Goal: Task Accomplishment & Management: Use online tool/utility

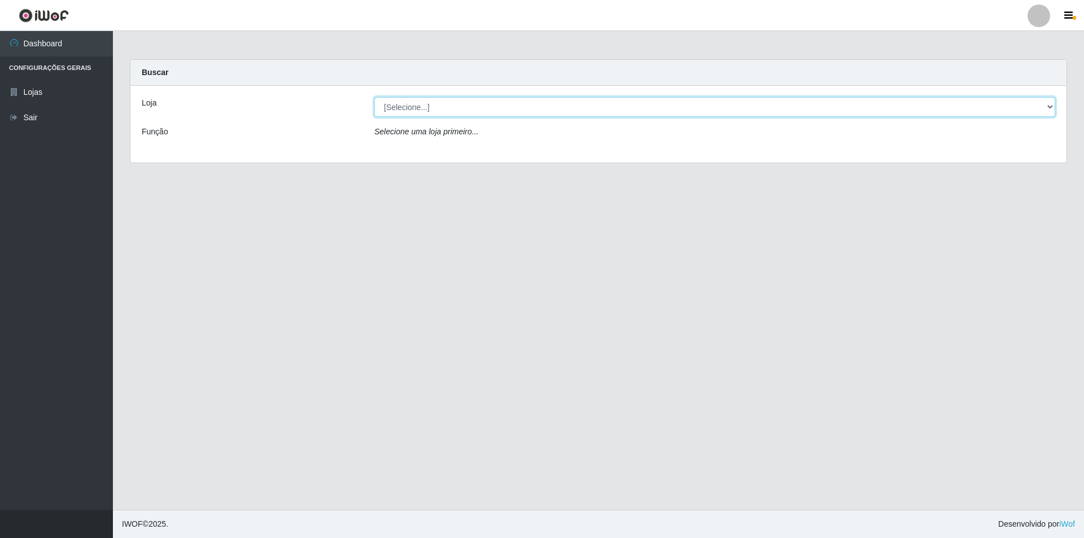
click at [423, 105] on select "[Selecione...] Extrabom - Loja 01 Centro de Distribuição" at bounding box center [714, 107] width 681 height 20
select select "435"
click at [374, 97] on select "[Selecione...] Extrabom - Loja 01 Centro de Distribuição" at bounding box center [714, 107] width 681 height 20
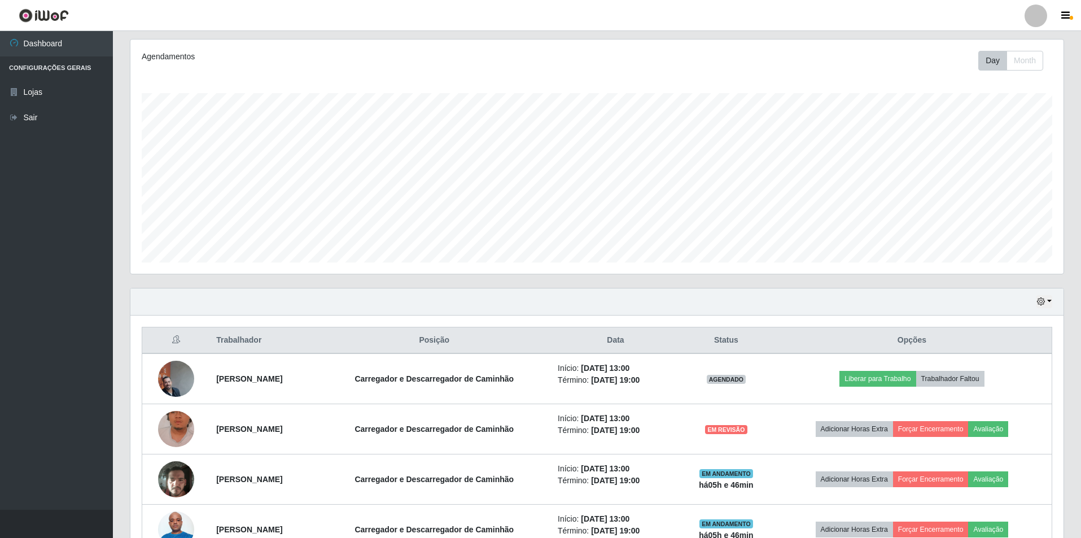
scroll to position [212, 0]
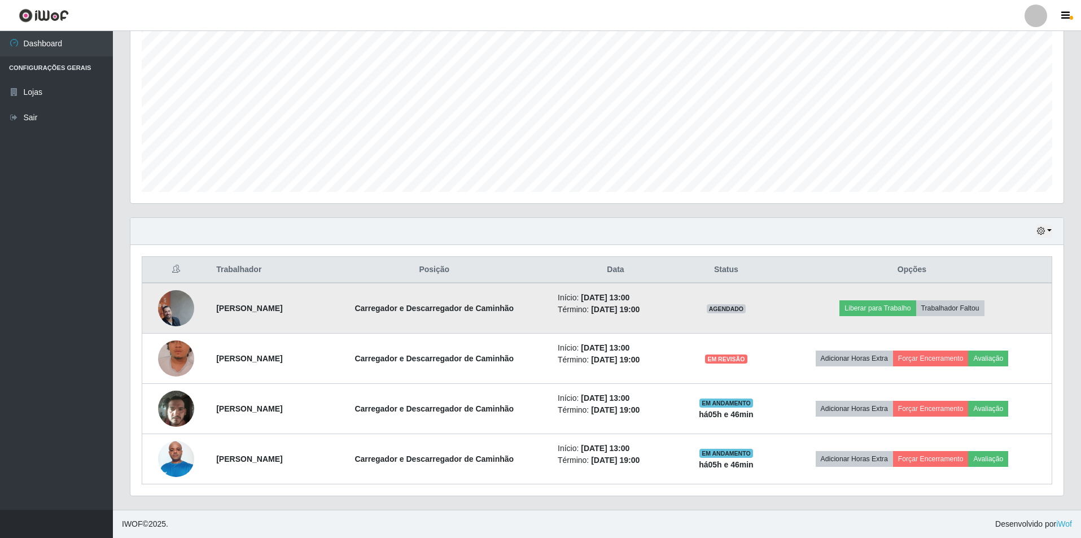
click at [178, 312] on img at bounding box center [176, 308] width 36 height 80
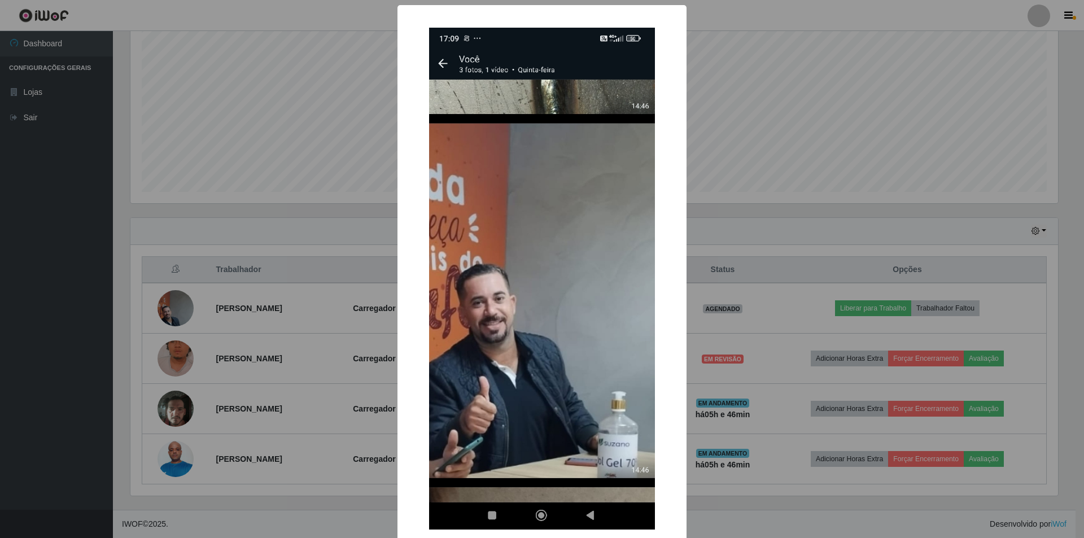
click at [329, 114] on div "× OK Cancel" at bounding box center [542, 269] width 1084 height 538
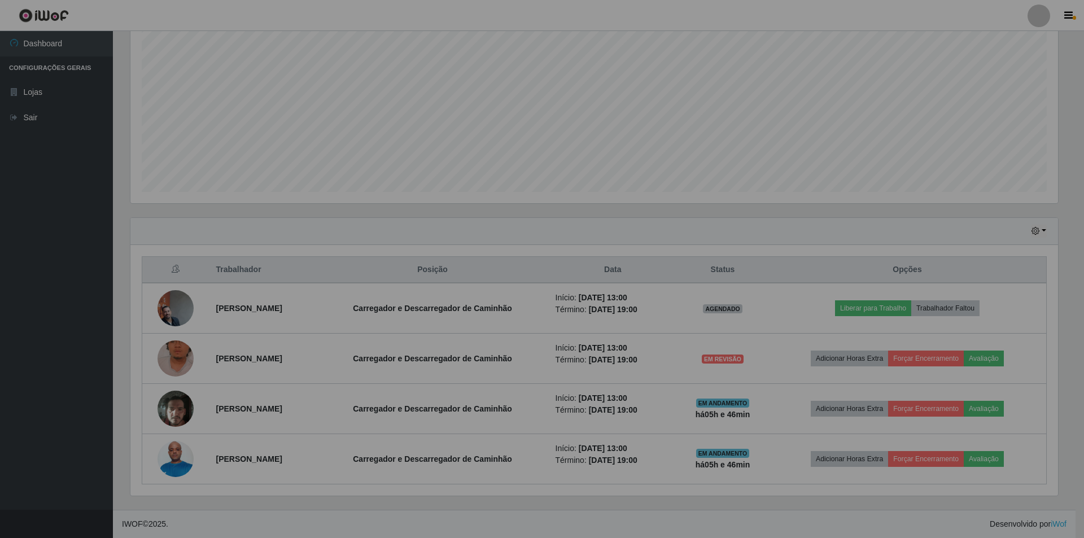
scroll to position [234, 933]
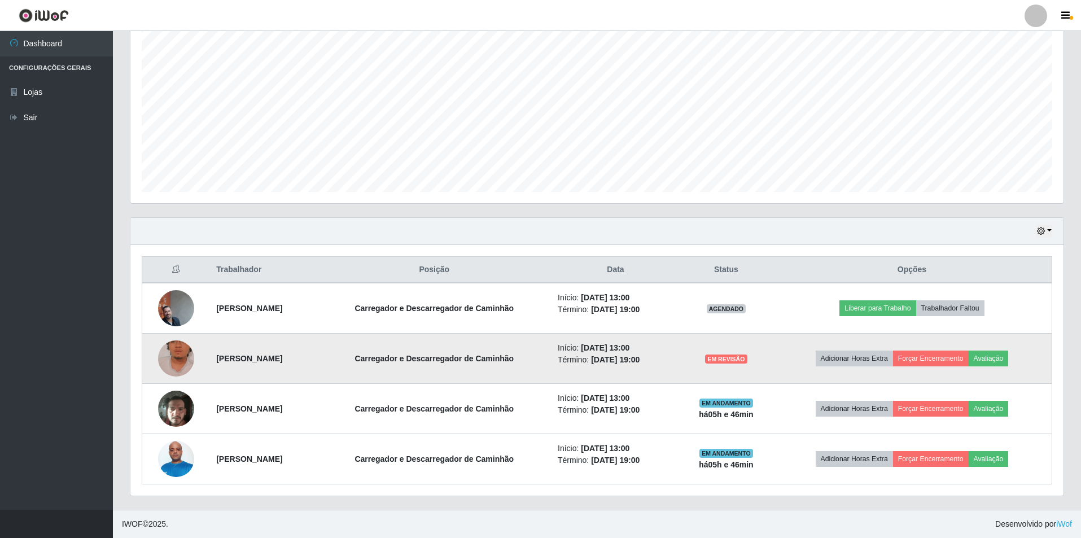
click at [181, 351] on img at bounding box center [176, 358] width 36 height 64
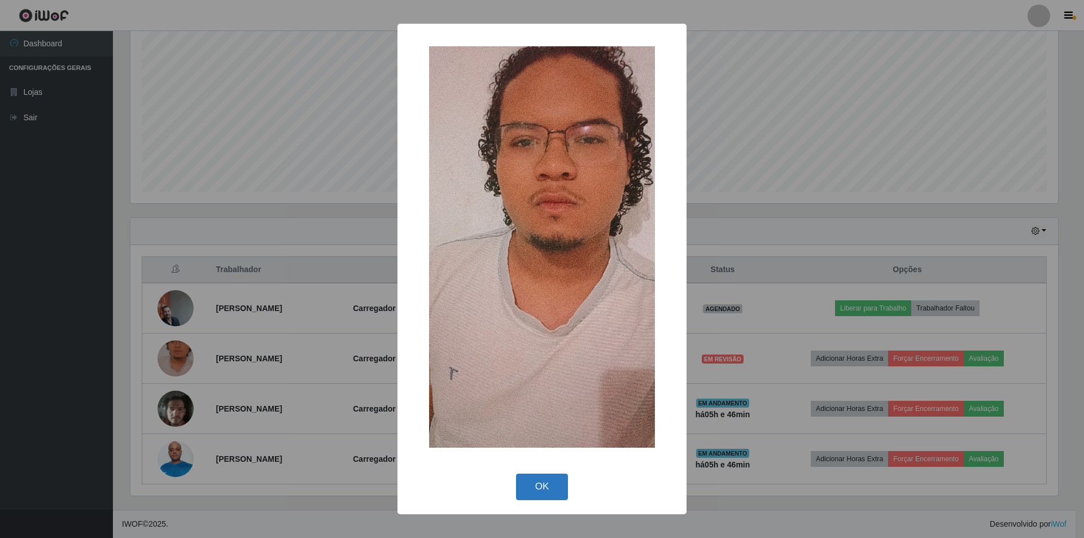
drag, startPoint x: 546, startPoint y: 484, endPoint x: 537, endPoint y: 481, distance: 8.9
click at [541, 483] on button "OK" at bounding box center [542, 487] width 52 height 27
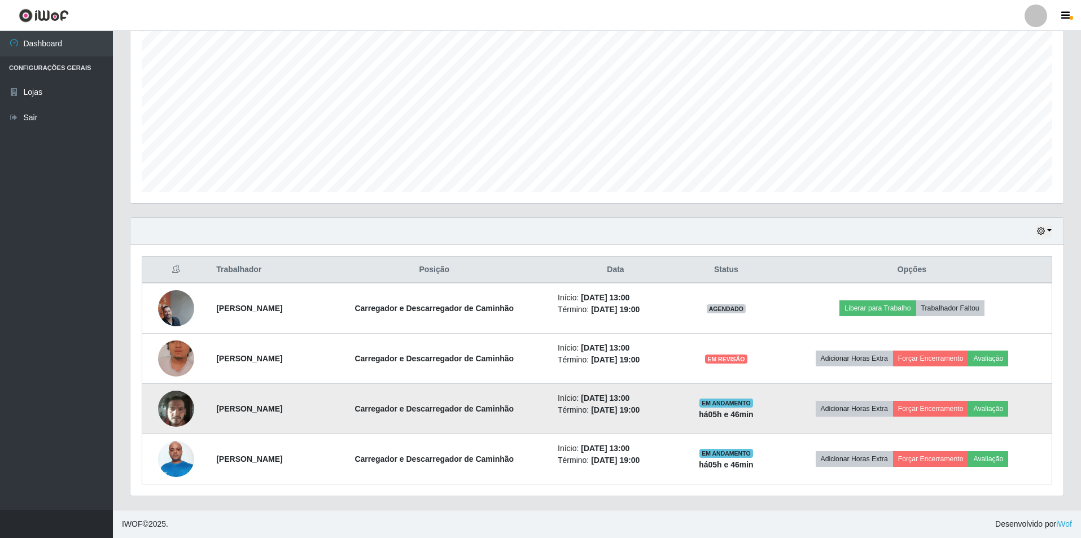
scroll to position [234, 933]
click at [176, 409] on img at bounding box center [176, 408] width 36 height 49
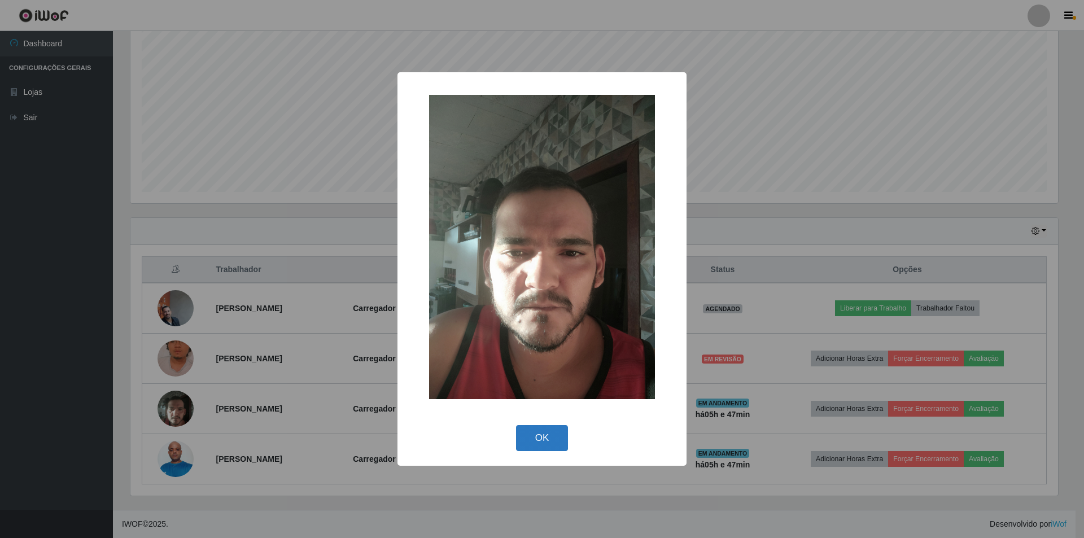
click at [555, 432] on button "OK" at bounding box center [542, 438] width 52 height 27
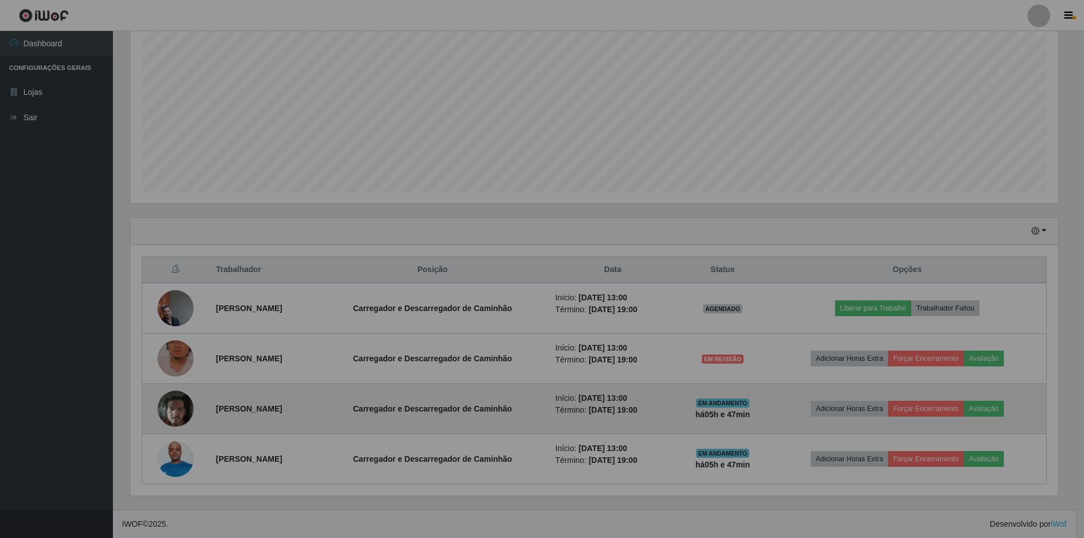
scroll to position [234, 933]
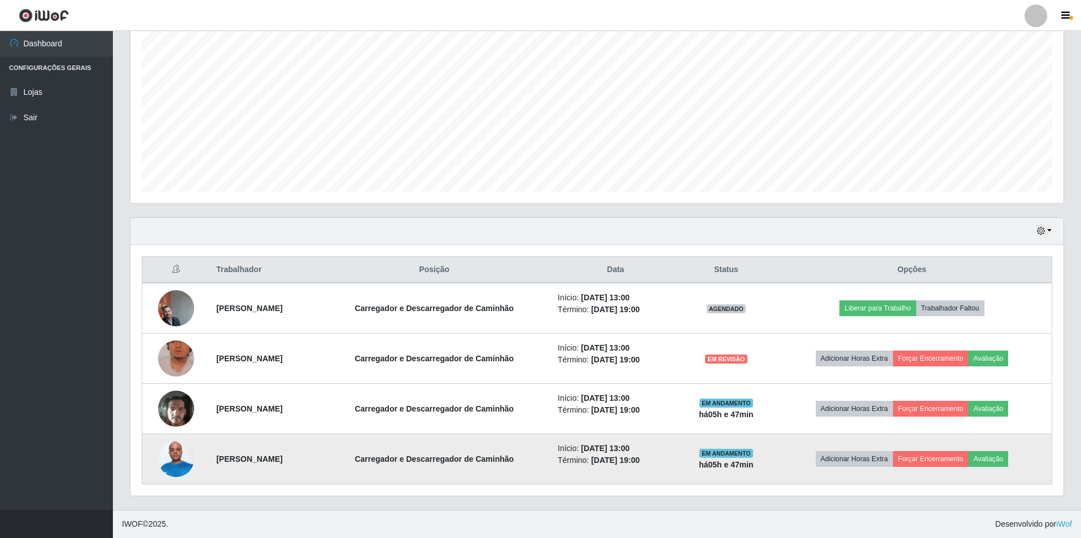
click at [178, 462] on img at bounding box center [176, 459] width 36 height 48
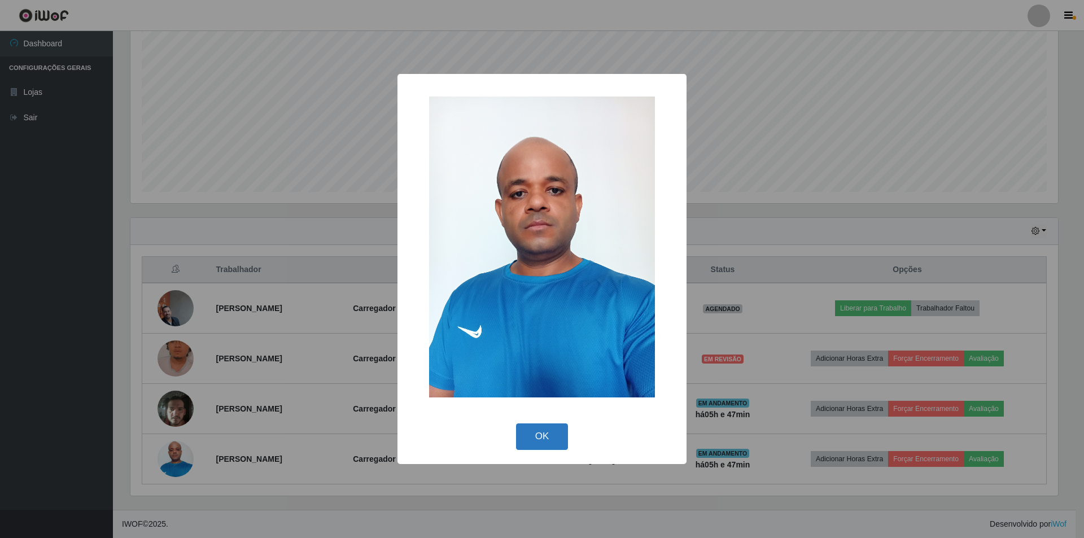
click at [557, 431] on button "OK" at bounding box center [542, 436] width 52 height 27
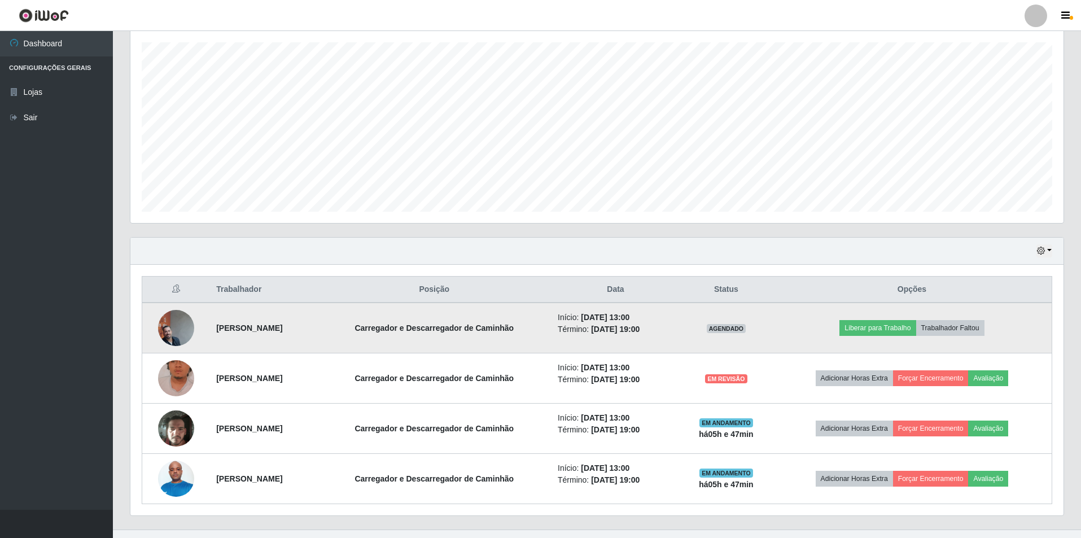
scroll to position [212, 0]
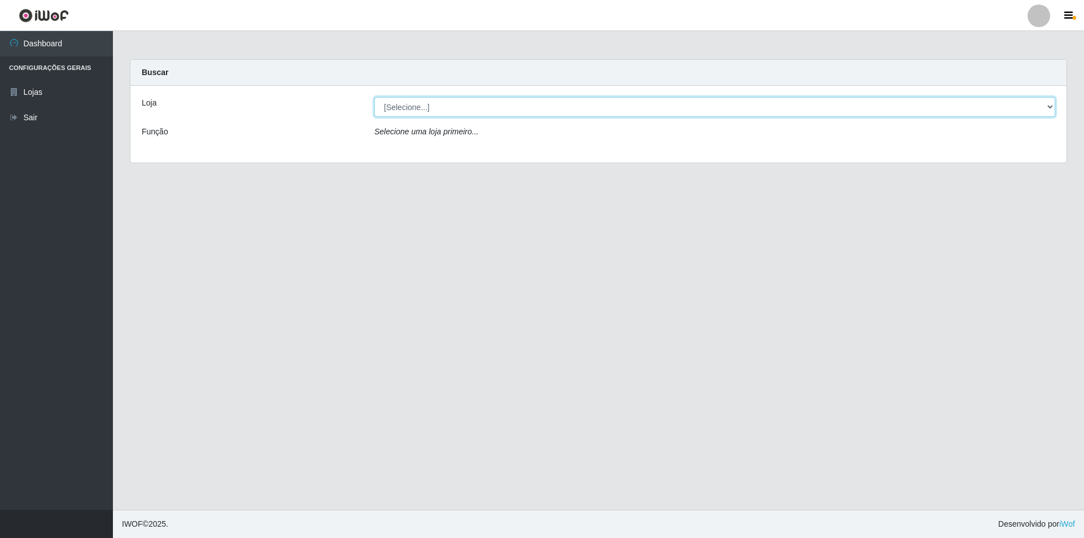
click at [477, 109] on select "[Selecione...] Extrabom - Loja 01 Centro de Distribuição" at bounding box center [714, 107] width 681 height 20
select select "435"
click at [374, 97] on select "[Selecione...] Extrabom - Loja 01 Centro de Distribuição" at bounding box center [714, 107] width 681 height 20
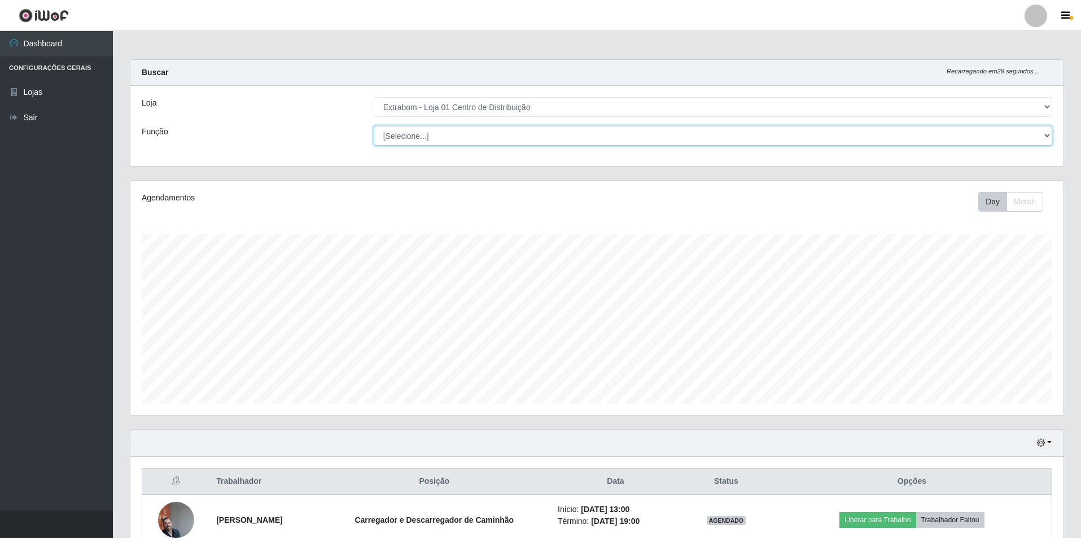
scroll to position [234, 933]
click at [455, 139] on select "[Selecione...] Carregador e Descarregador de Caminhão Carregador e Descarregado…" at bounding box center [713, 136] width 678 height 20
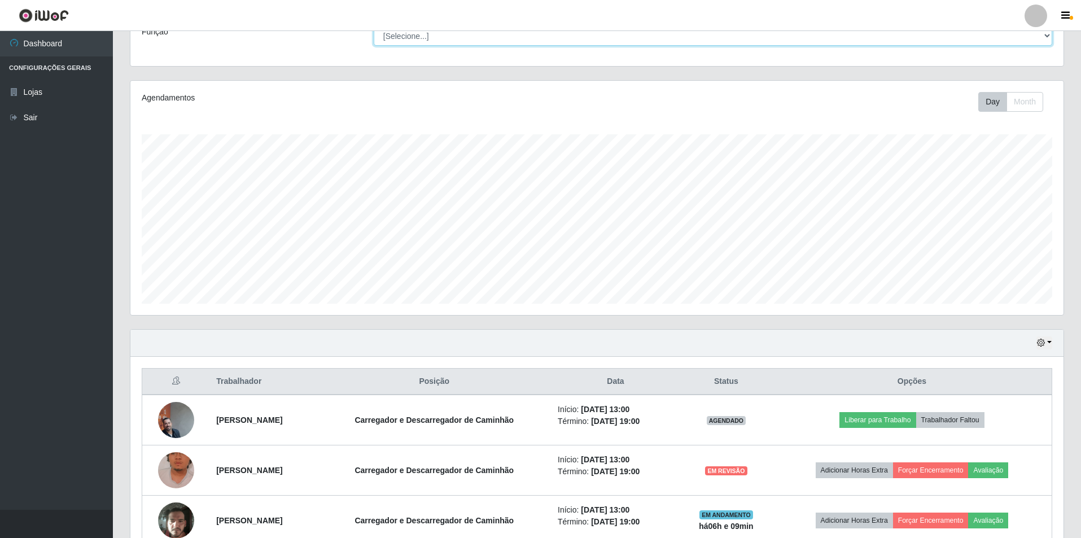
scroll to position [212, 0]
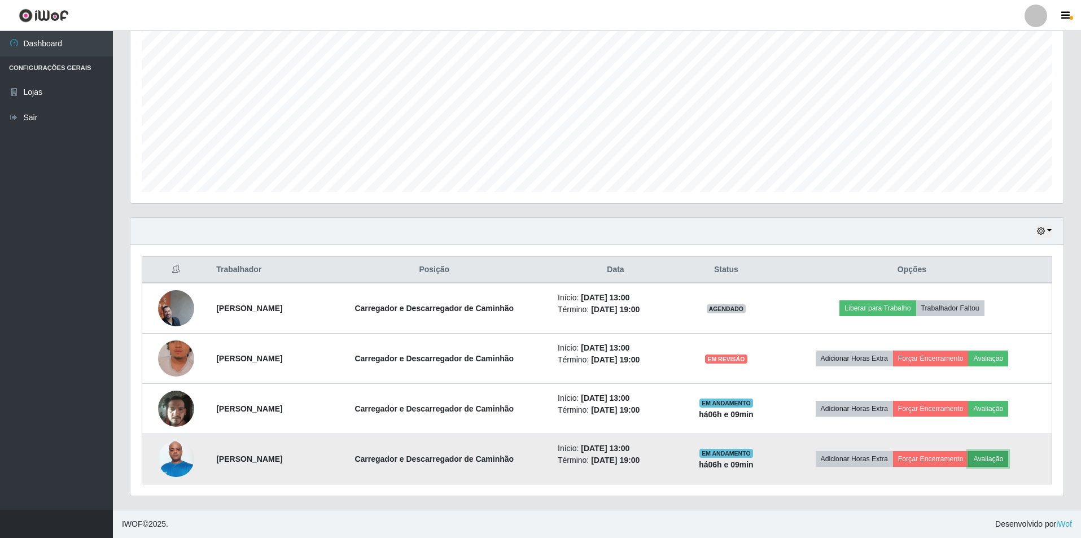
click at [994, 458] on button "Avaliação" at bounding box center [988, 459] width 40 height 16
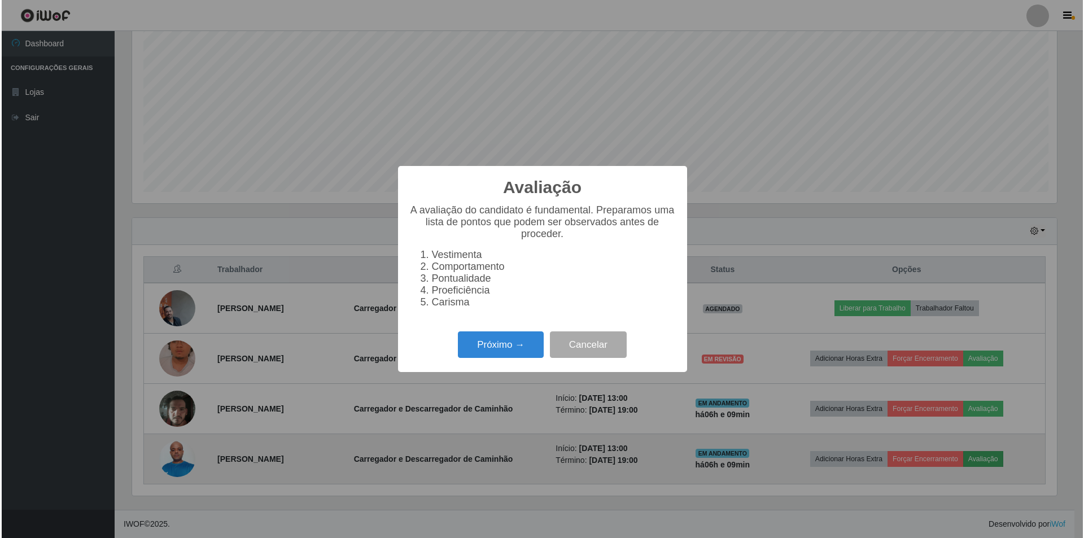
scroll to position [234, 927]
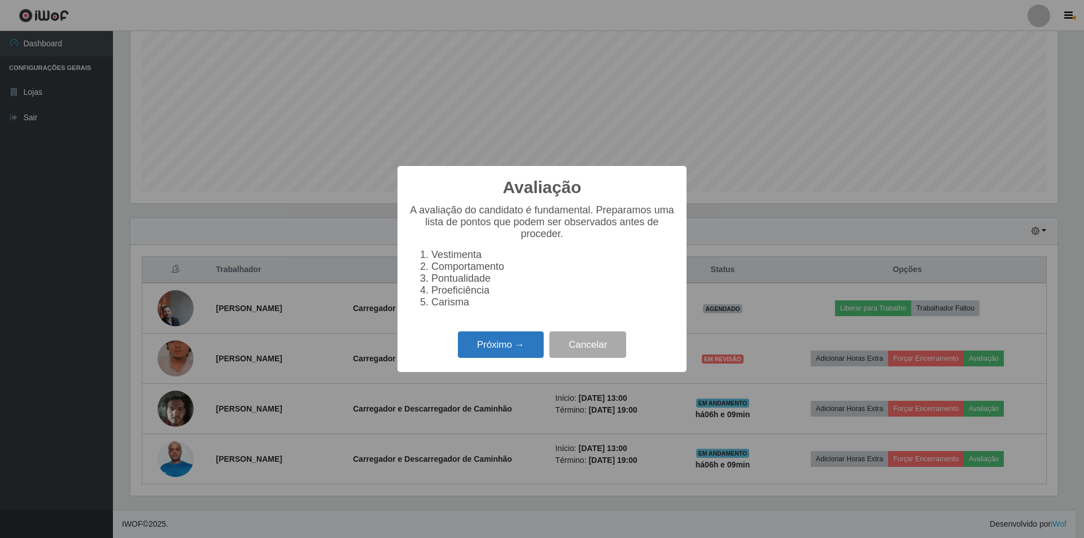
click at [499, 354] on button "Próximo →" at bounding box center [501, 344] width 86 height 27
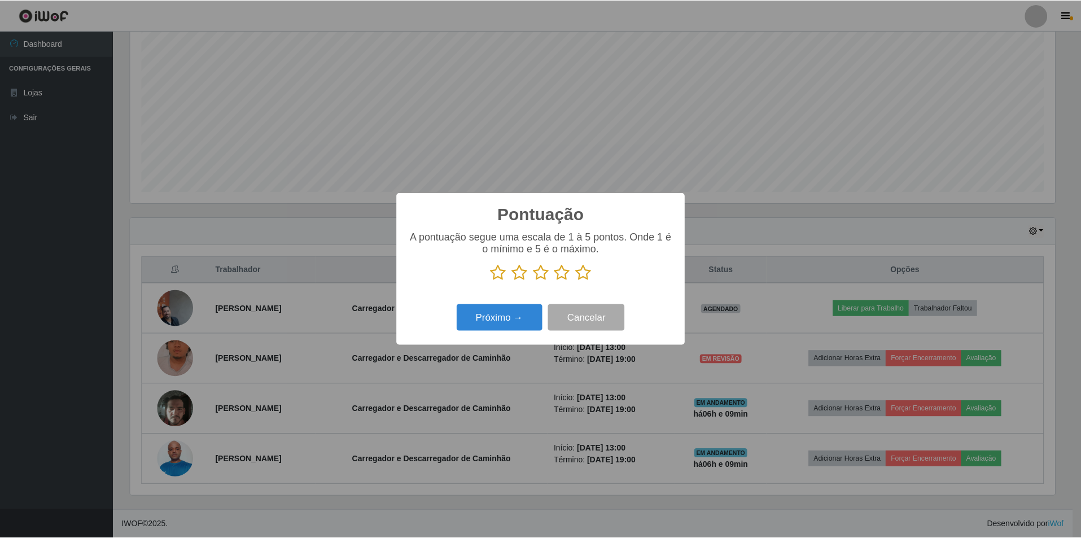
scroll to position [564157, 563464]
click at [572, 314] on button "Cancelar" at bounding box center [587, 317] width 77 height 27
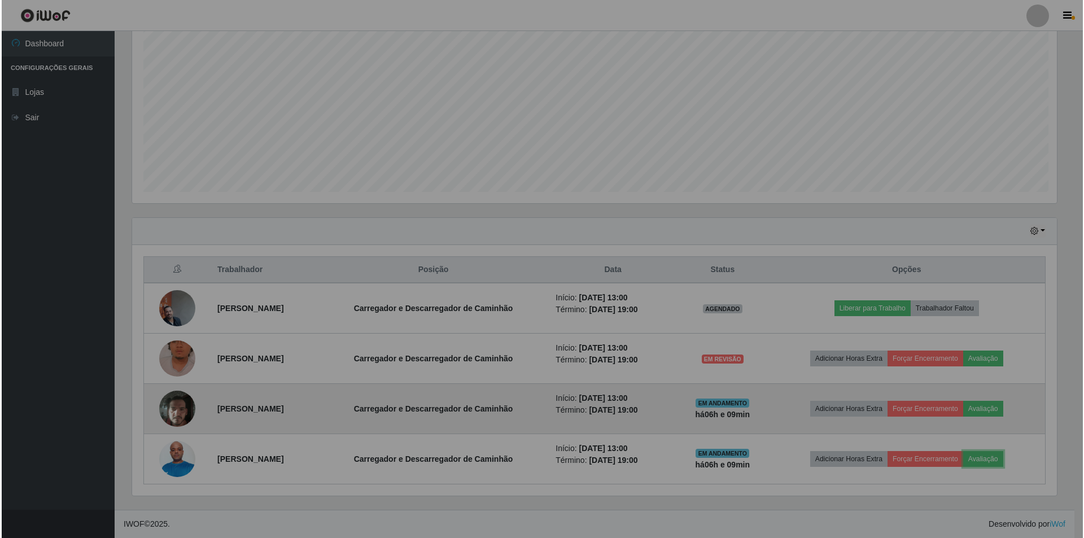
scroll to position [234, 933]
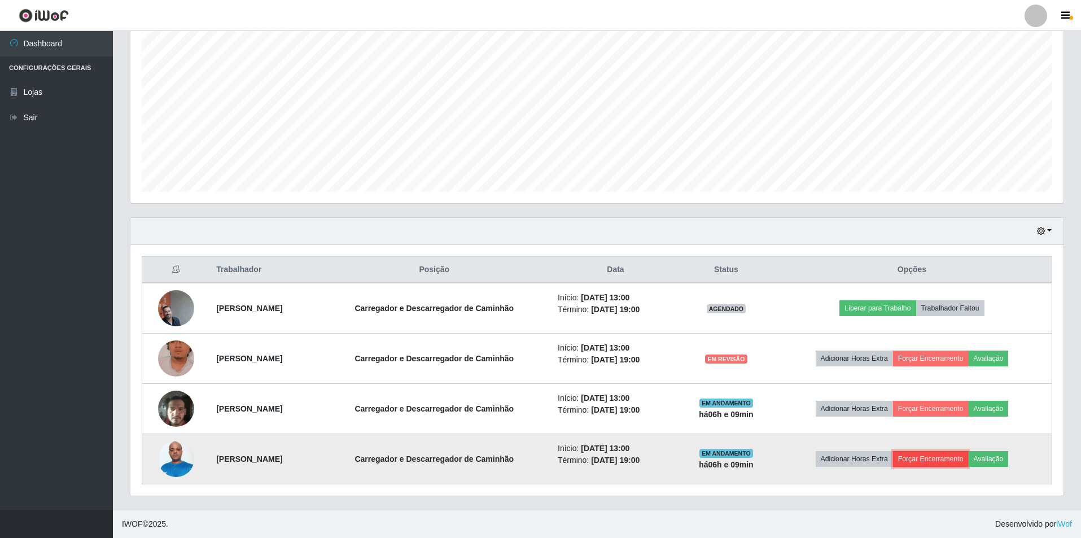
click at [927, 453] on button "Forçar Encerramento" at bounding box center [931, 459] width 76 height 16
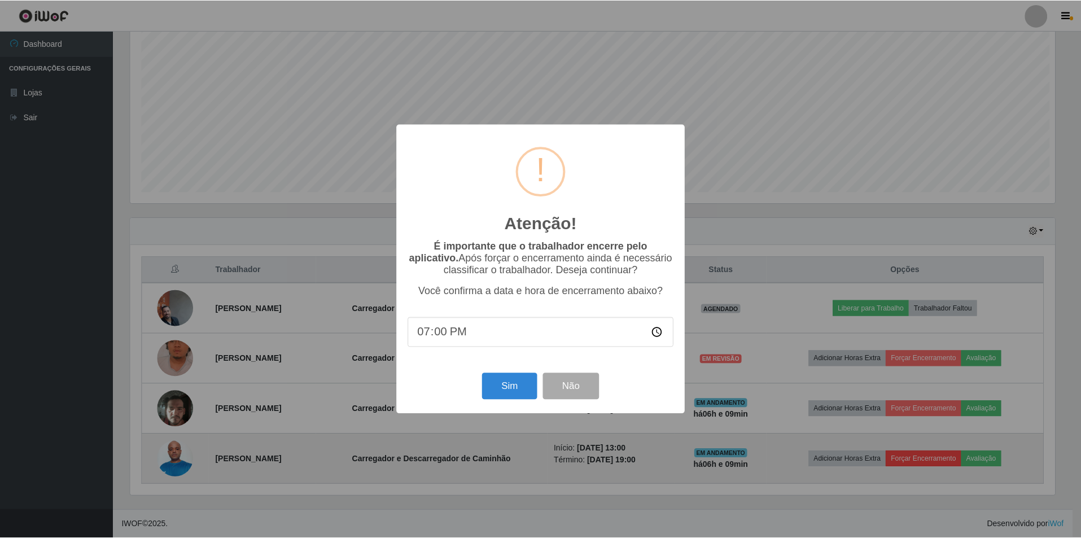
scroll to position [234, 927]
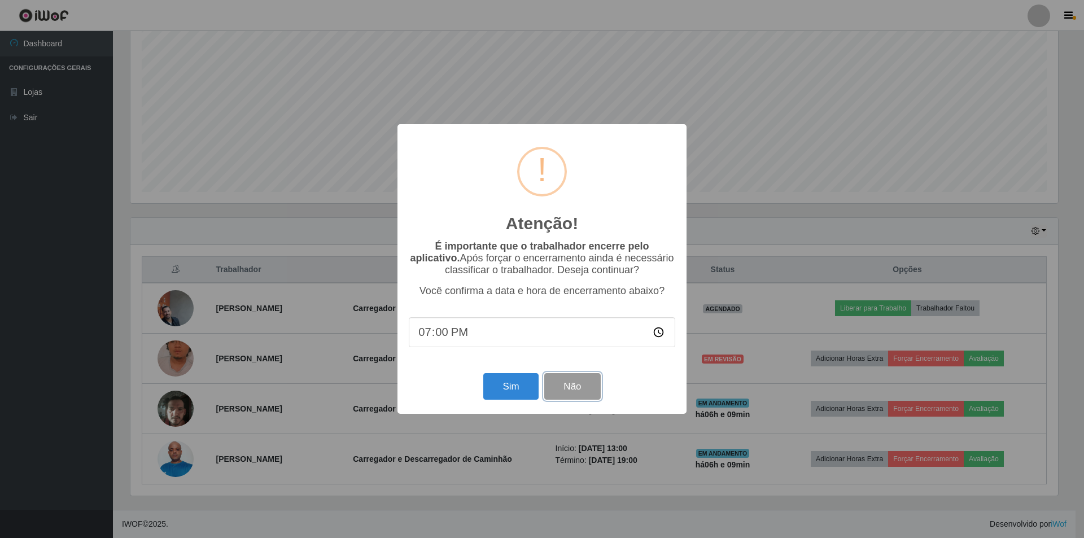
click at [578, 387] on button "Não" at bounding box center [572, 386] width 56 height 27
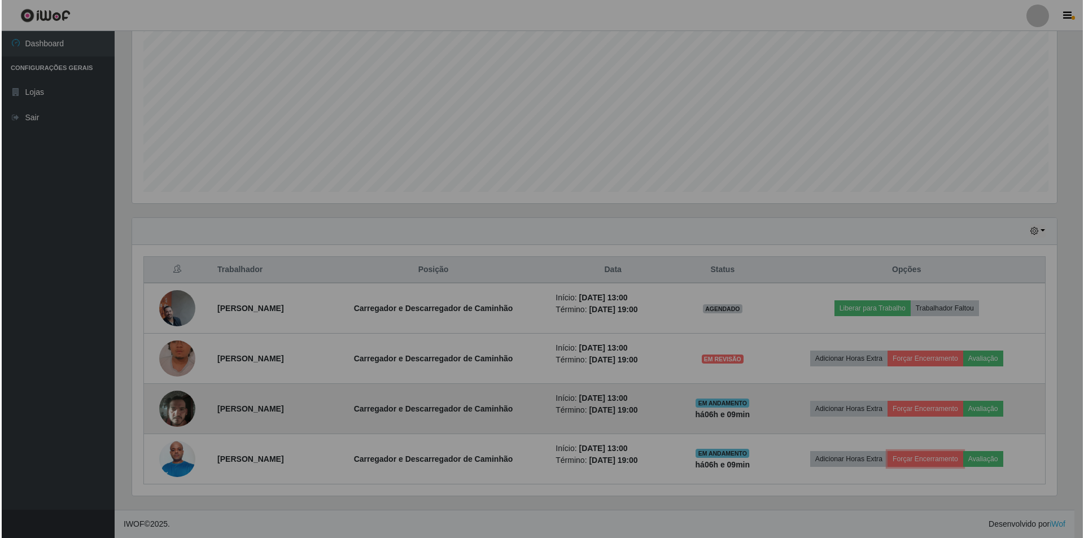
scroll to position [234, 933]
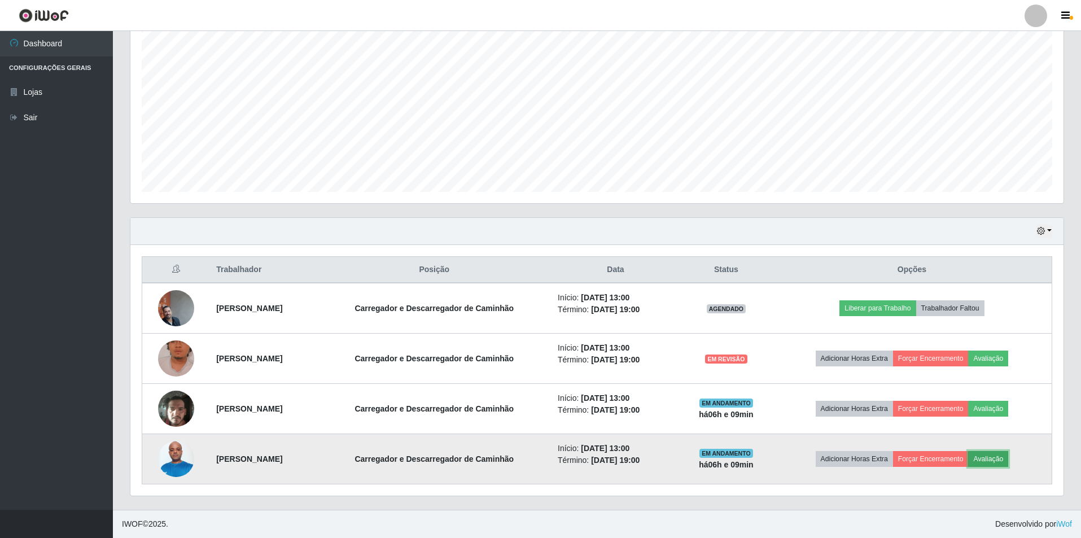
click at [1005, 459] on button "Avaliação" at bounding box center [988, 459] width 40 height 16
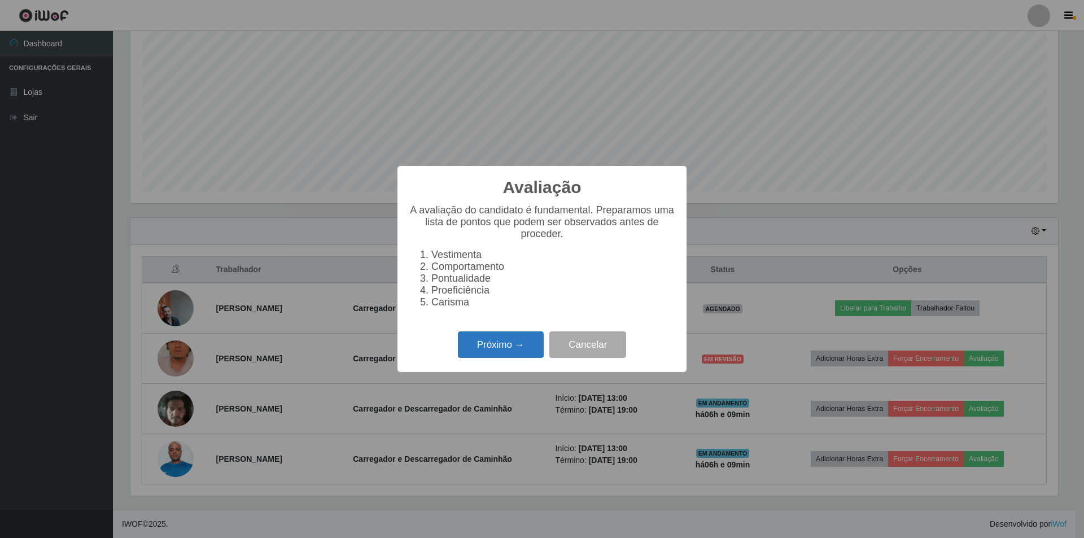
click at [496, 352] on button "Próximo →" at bounding box center [501, 344] width 86 height 27
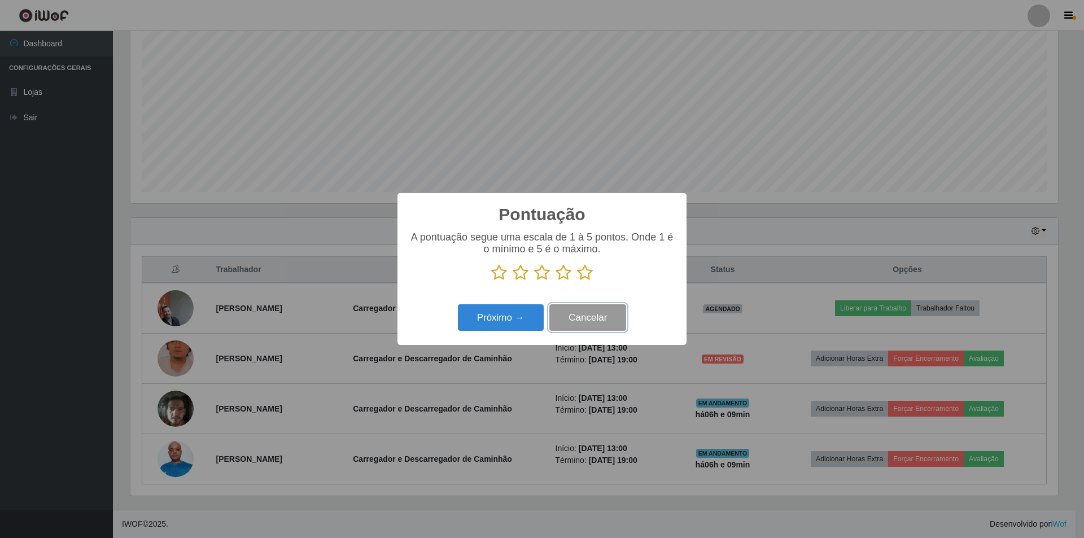
click at [580, 319] on button "Cancelar" at bounding box center [587, 317] width 77 height 27
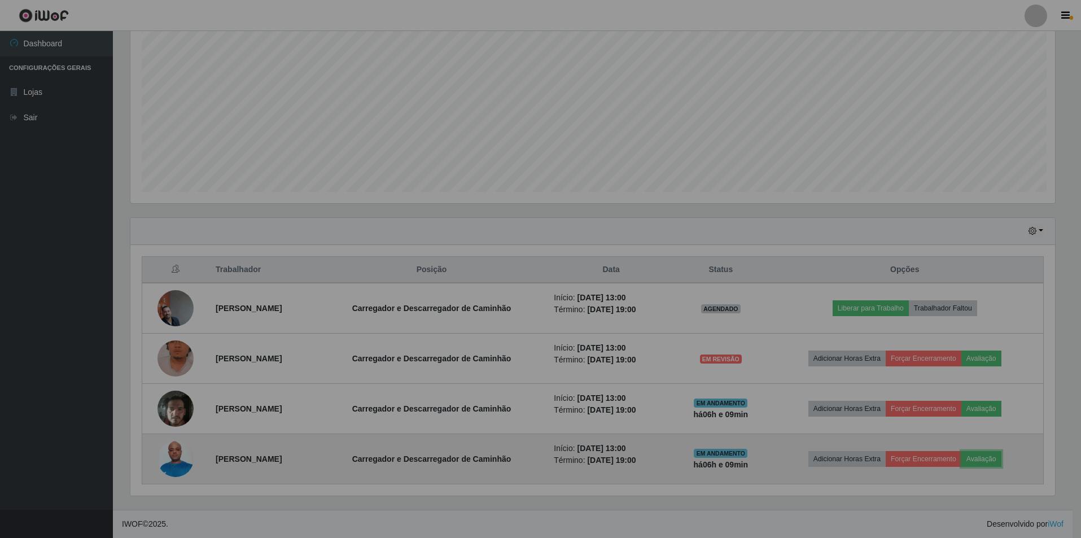
scroll to position [234, 933]
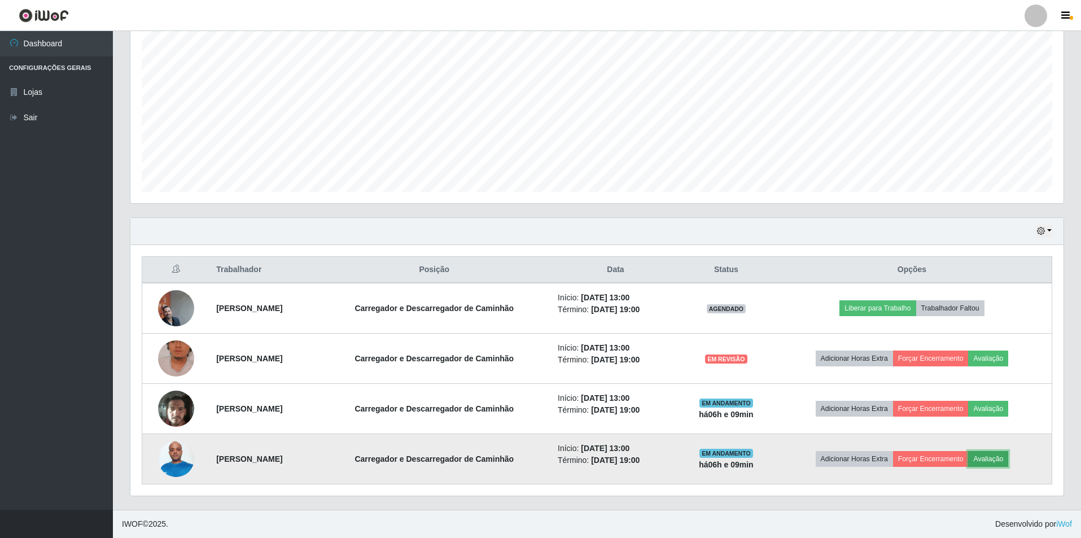
click at [1008, 459] on button "Avaliação" at bounding box center [988, 459] width 40 height 16
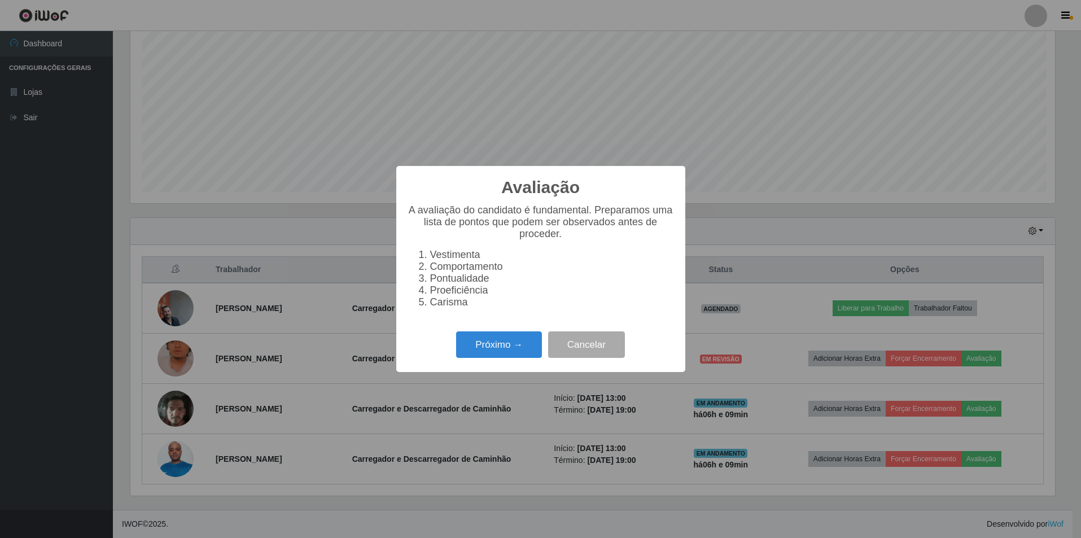
scroll to position [234, 927]
click at [588, 348] on button "Cancelar" at bounding box center [587, 344] width 77 height 27
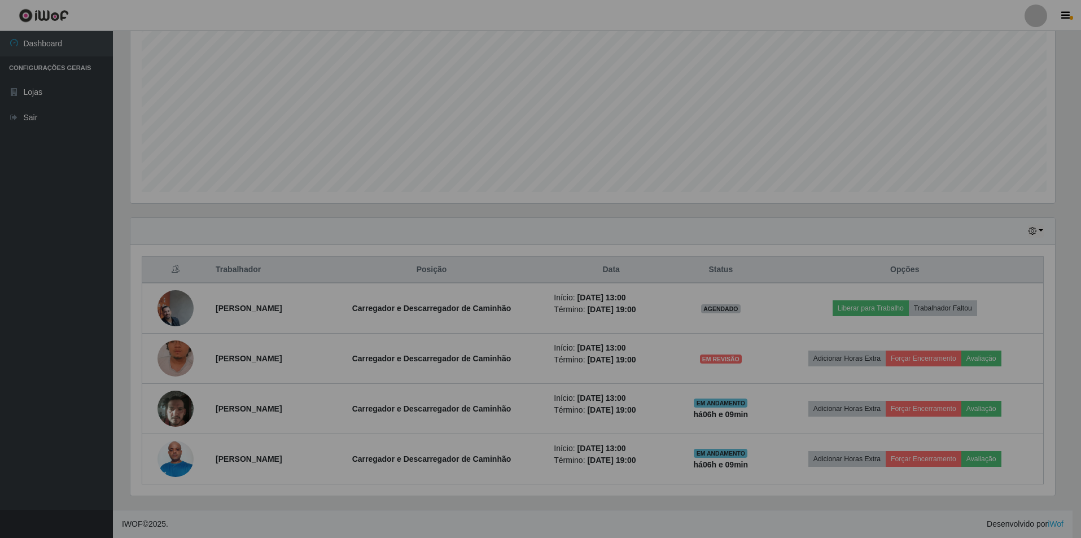
scroll to position [234, 933]
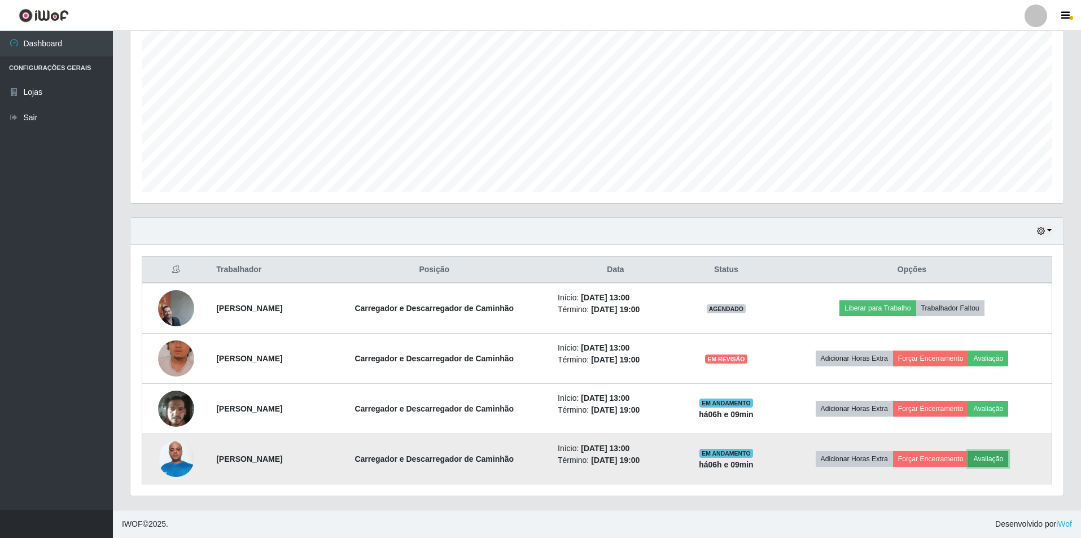
click at [1007, 457] on button "Avaliação" at bounding box center [988, 459] width 40 height 16
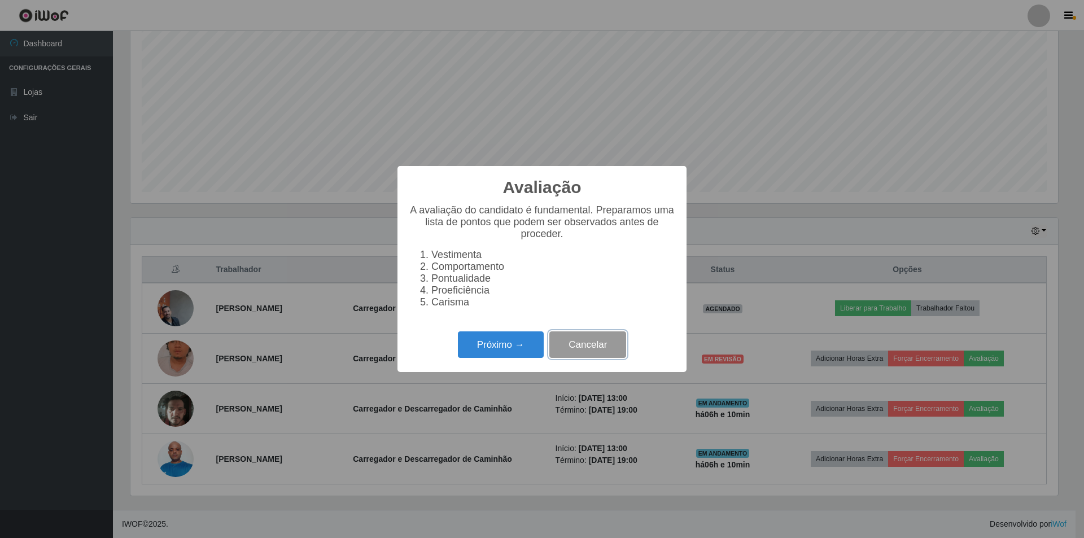
click at [568, 343] on button "Cancelar" at bounding box center [587, 344] width 77 height 27
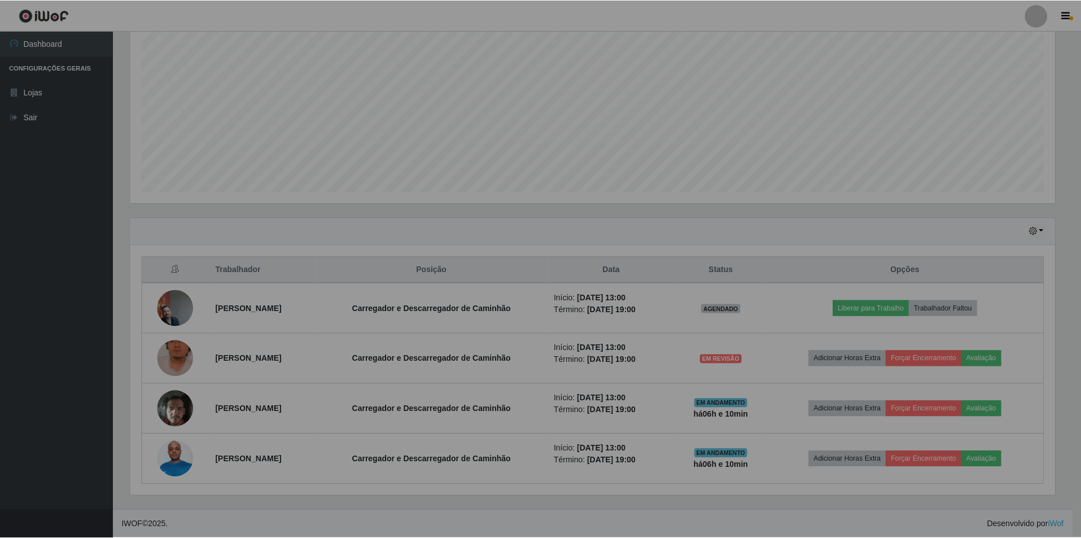
scroll to position [234, 933]
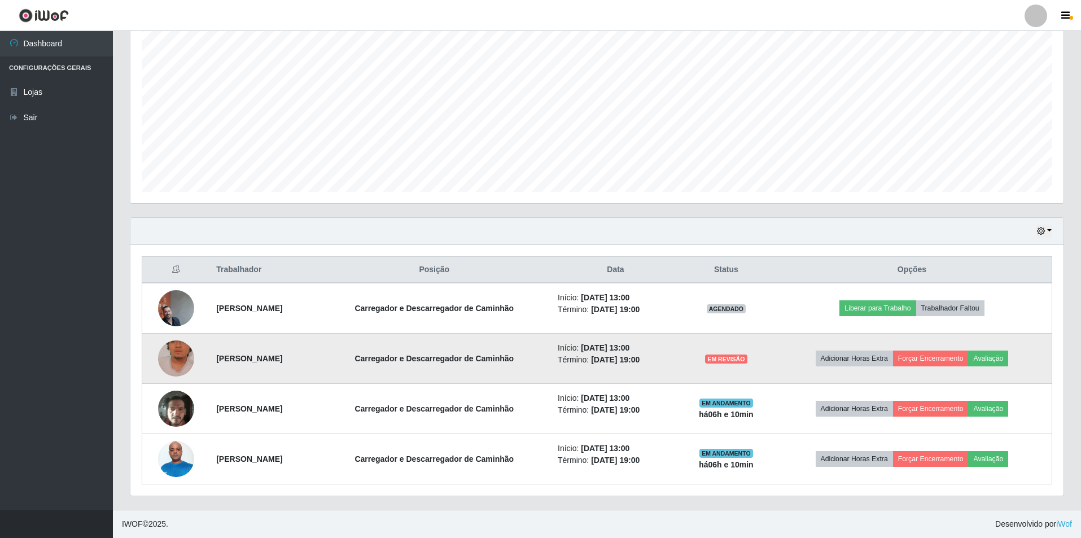
click at [247, 363] on strong "[PERSON_NAME]" at bounding box center [249, 358] width 66 height 9
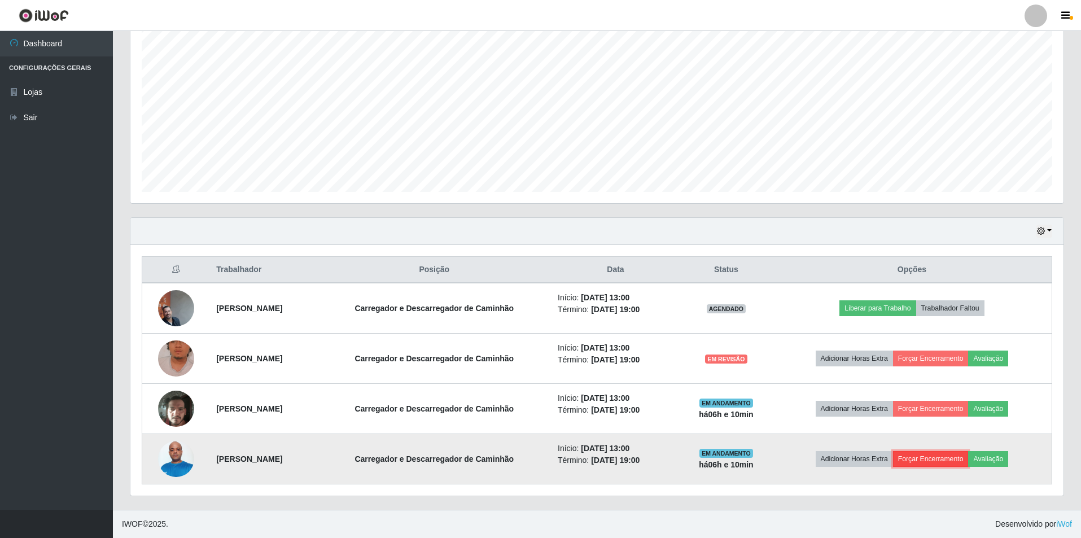
click at [941, 462] on button "Forçar Encerramento" at bounding box center [931, 459] width 76 height 16
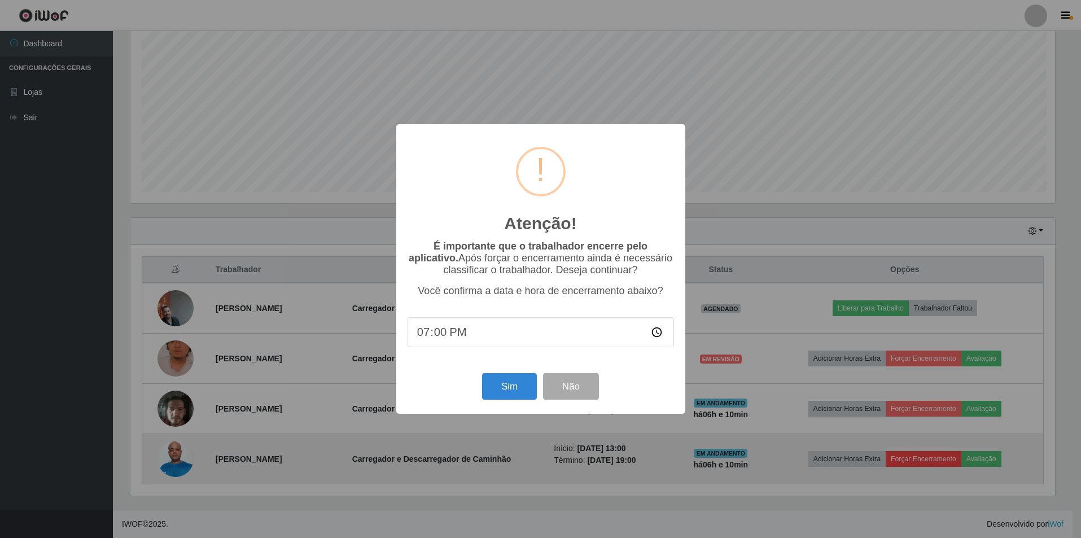
scroll to position [234, 927]
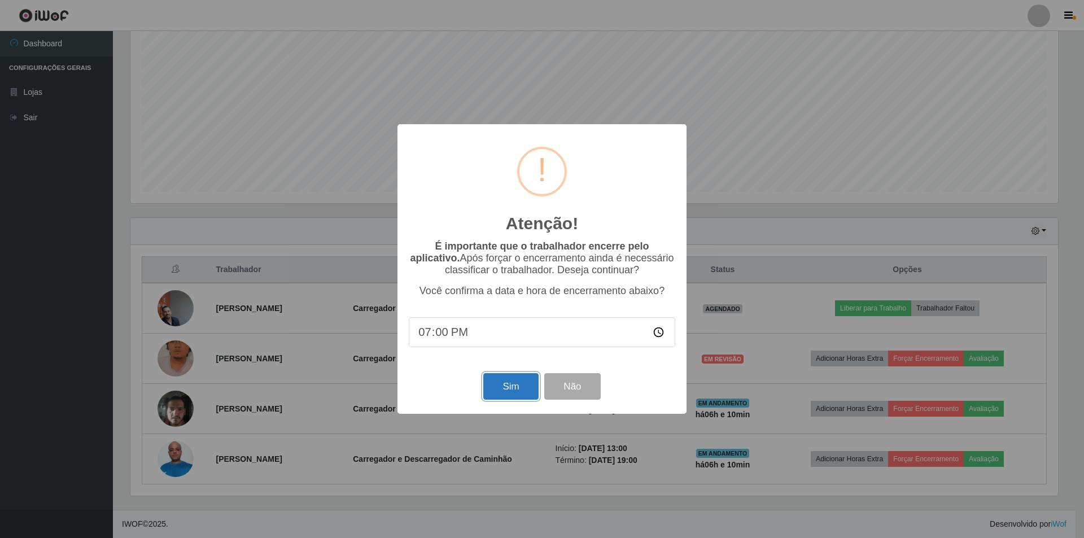
click at [511, 385] on button "Sim" at bounding box center [510, 386] width 55 height 27
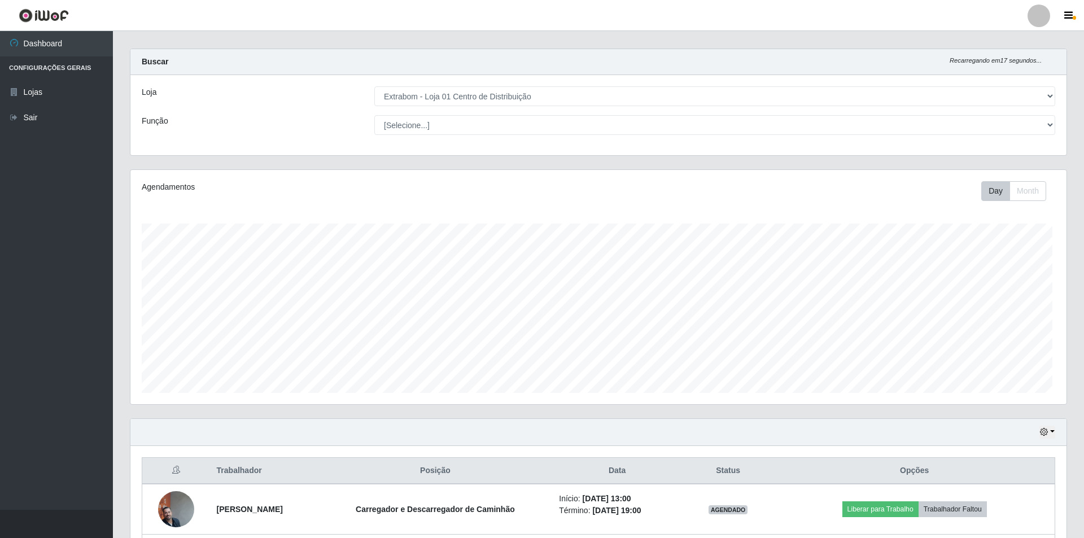
scroll to position [0, 0]
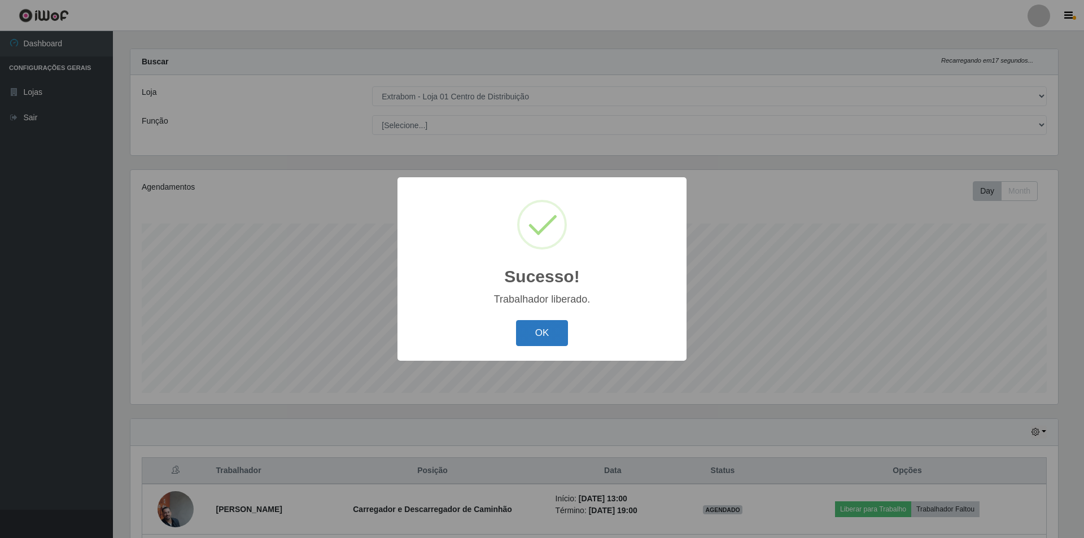
click at [564, 336] on button "OK" at bounding box center [542, 333] width 52 height 27
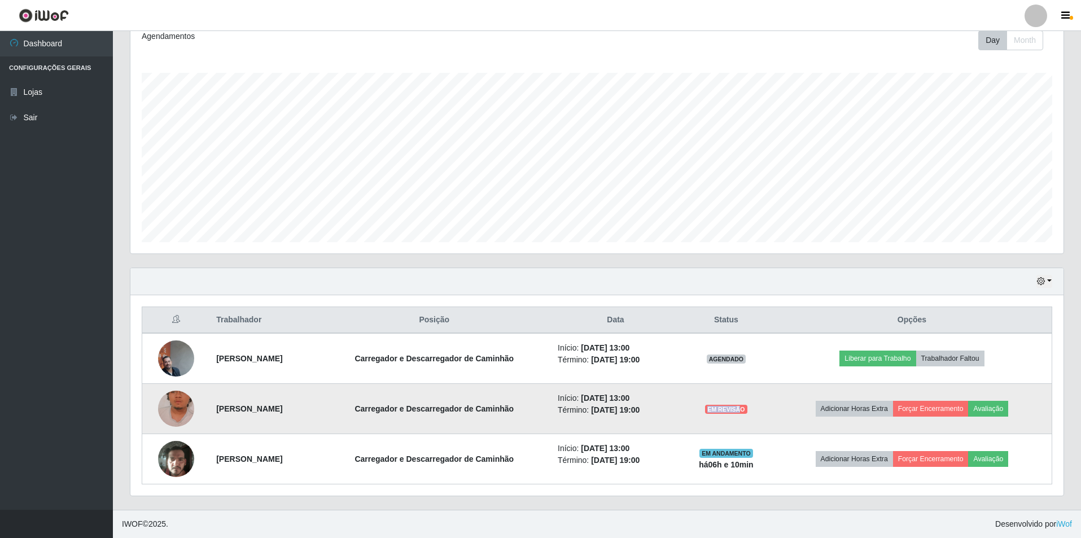
drag, startPoint x: 769, startPoint y: 411, endPoint x: 733, endPoint y: 412, distance: 36.7
click at [733, 412] on td "EM REVISÃO" at bounding box center [726, 409] width 92 height 50
click at [733, 411] on td "EM REVISÃO" at bounding box center [726, 409] width 92 height 50
click at [664, 415] on li "Término: 13/10/2025, 19:00" at bounding box center [616, 410] width 116 height 12
drag, startPoint x: 775, startPoint y: 407, endPoint x: 734, endPoint y: 410, distance: 41.8
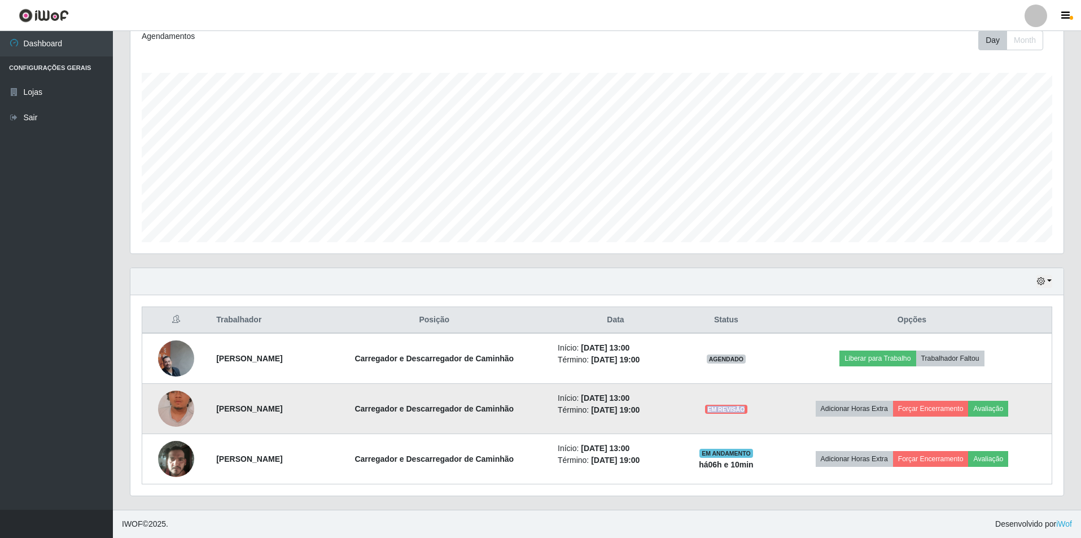
click at [734, 410] on td "EM REVISÃO" at bounding box center [726, 409] width 92 height 50
click at [926, 405] on button "Forçar Encerramento" at bounding box center [931, 409] width 76 height 16
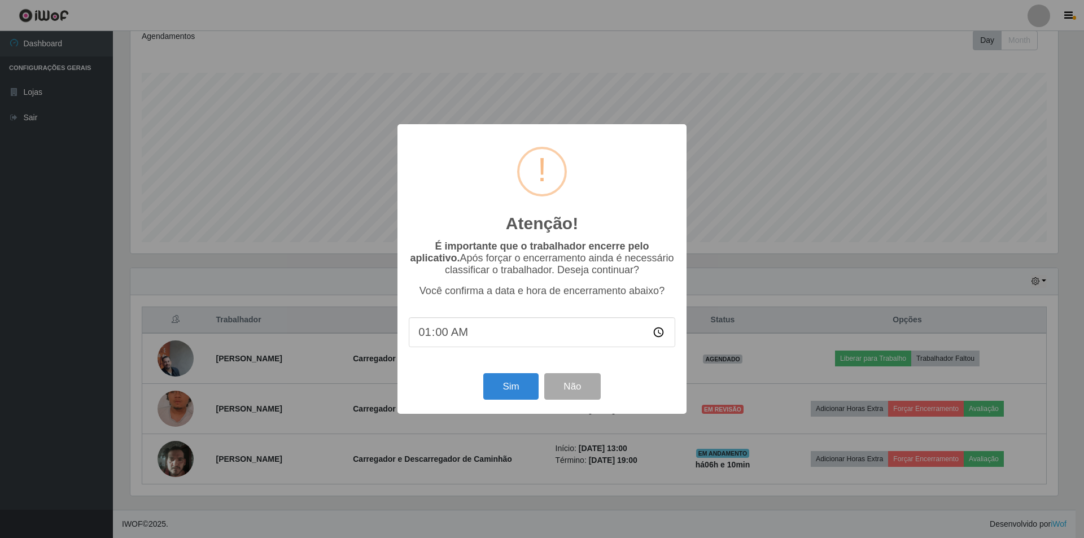
type input "17:00"
click at [584, 379] on button "Não" at bounding box center [572, 386] width 56 height 27
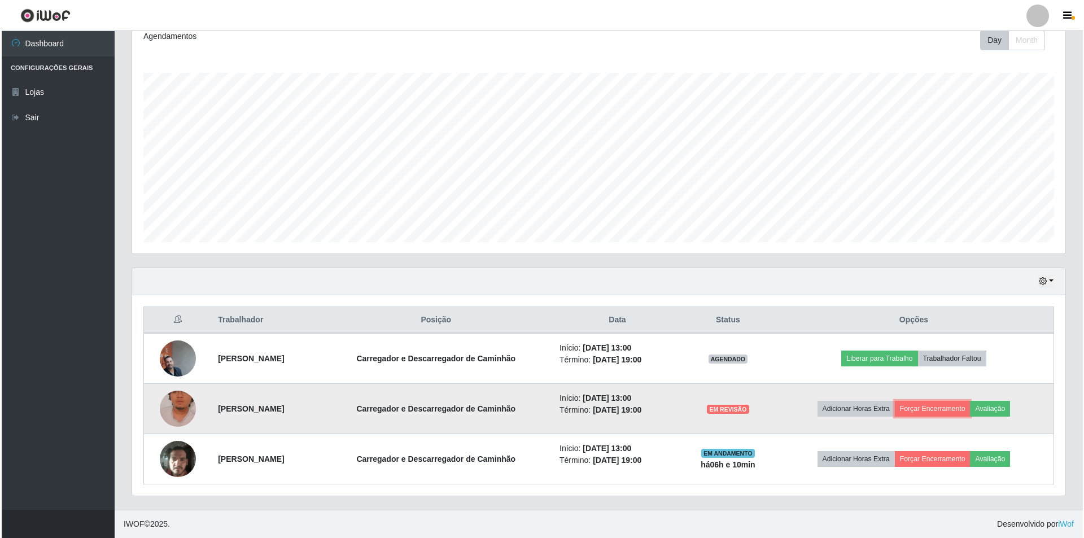
scroll to position [234, 933]
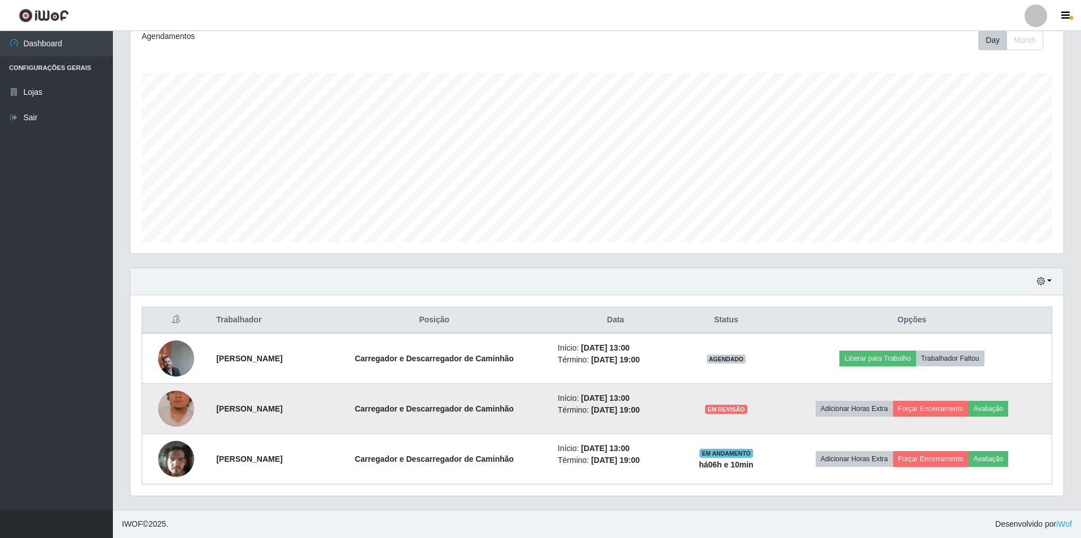
drag, startPoint x: 645, startPoint y: 394, endPoint x: 669, endPoint y: 407, distance: 27.5
click at [668, 398] on li "Início: 13/10/2025, 13:00" at bounding box center [616, 398] width 116 height 12
drag, startPoint x: 660, startPoint y: 412, endPoint x: 683, endPoint y: 410, distance: 23.8
click at [673, 410] on li "Término: 13/10/2025, 19:00" at bounding box center [616, 410] width 116 height 12
click at [940, 410] on button "Forçar Encerramento" at bounding box center [931, 409] width 76 height 16
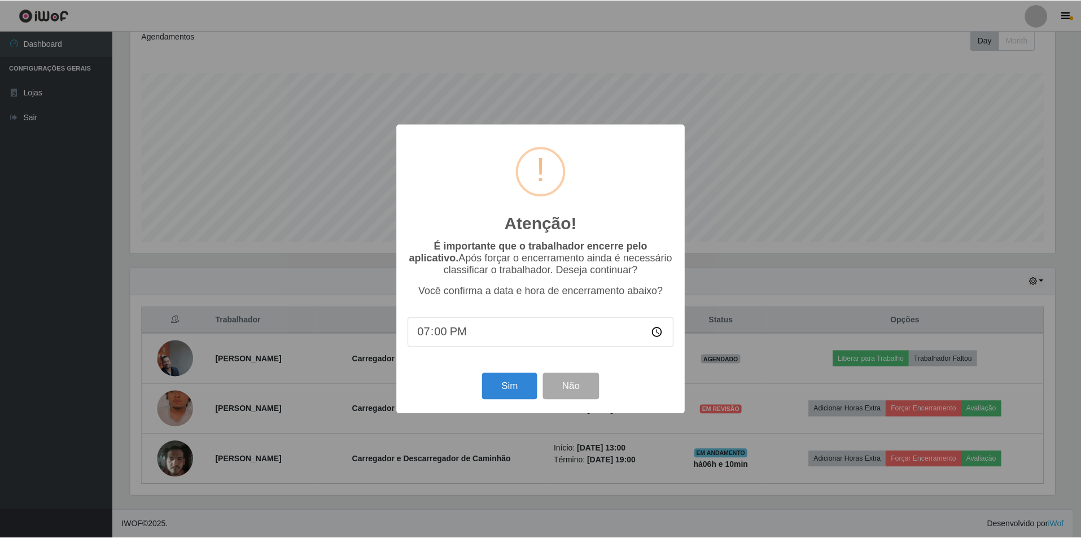
scroll to position [234, 927]
type input "18:00"
click at [505, 384] on button "Sim" at bounding box center [510, 386] width 55 height 27
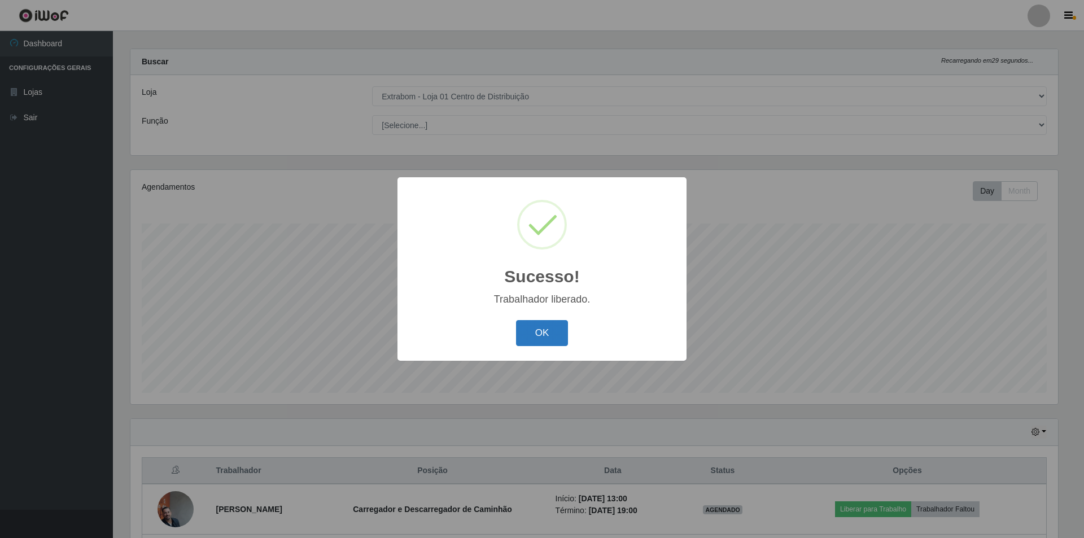
click at [543, 332] on button "OK" at bounding box center [542, 333] width 52 height 27
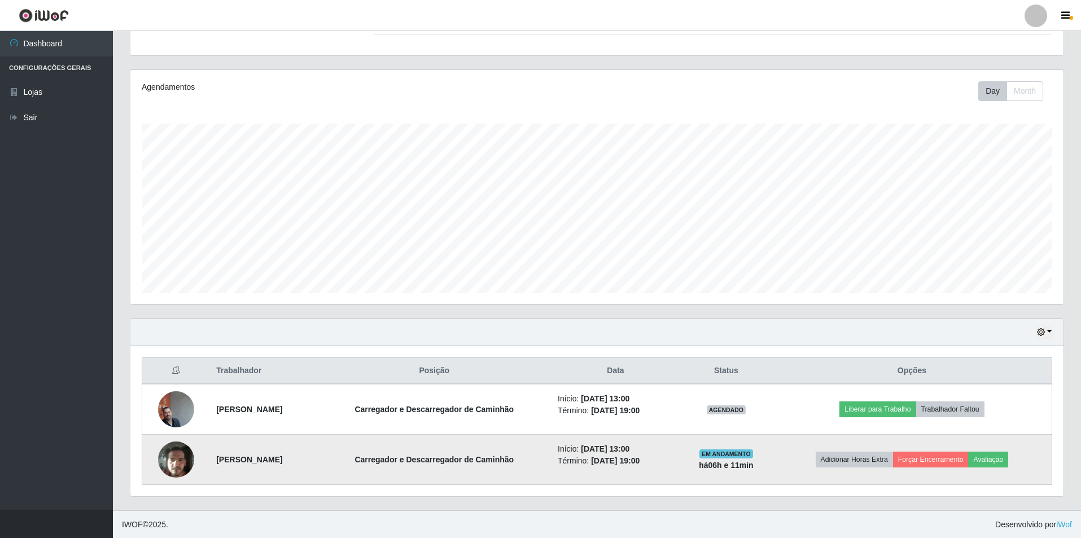
scroll to position [111, 0]
click at [402, 461] on strong "Carregador e Descarregador de Caminhão" at bounding box center [433, 458] width 159 height 9
